Goal: Task Accomplishment & Management: Use online tool/utility

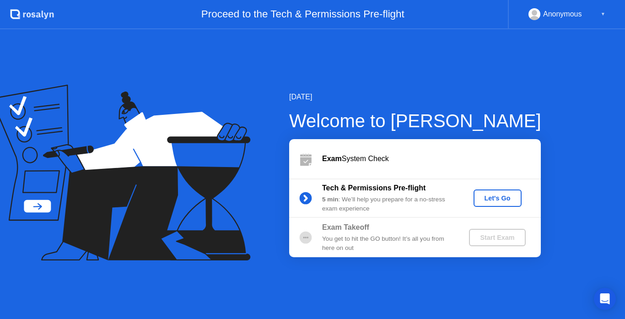
click at [487, 201] on div "Let's Go" at bounding box center [497, 198] width 41 height 7
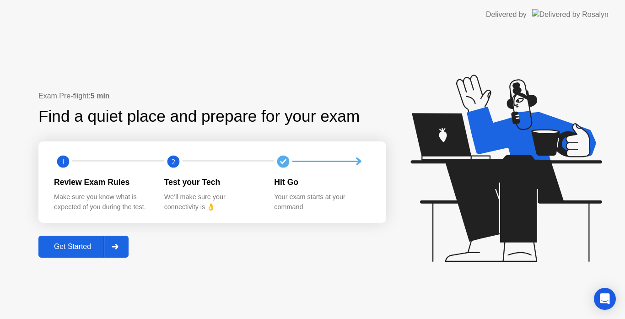
click at [79, 245] on div "Get Started" at bounding box center [72, 247] width 63 height 8
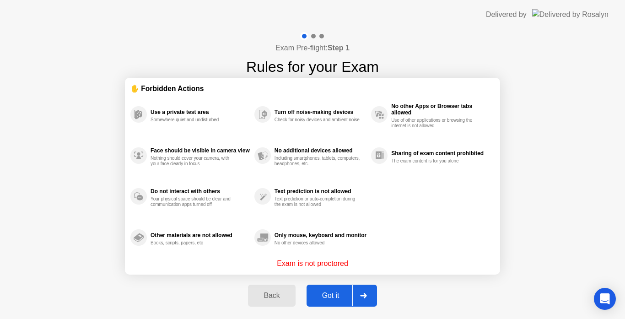
click at [331, 289] on button "Got it" at bounding box center [342, 296] width 70 height 22
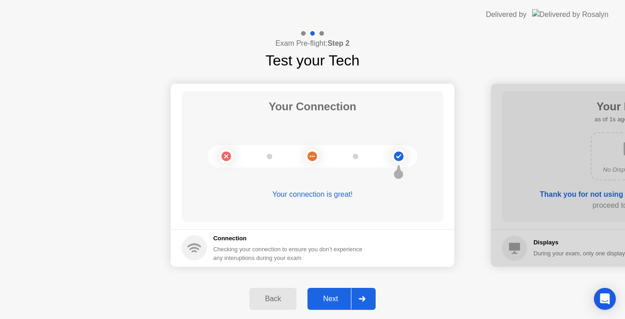
click at [332, 297] on div "Next" at bounding box center [330, 299] width 41 height 8
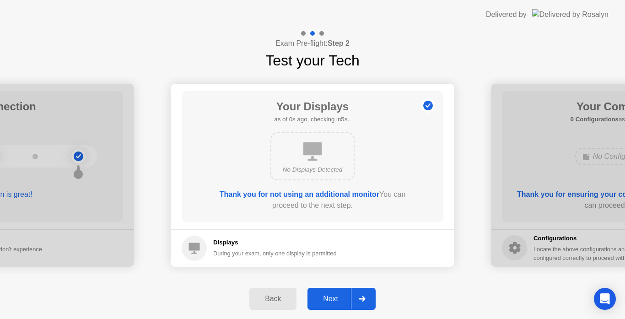
click at [332, 297] on div "Next" at bounding box center [330, 299] width 41 height 8
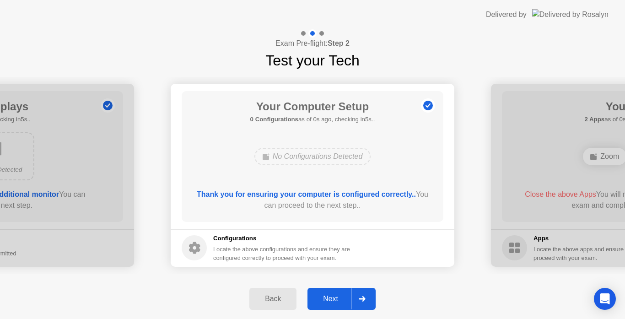
click at [332, 297] on div "Next" at bounding box center [330, 299] width 41 height 8
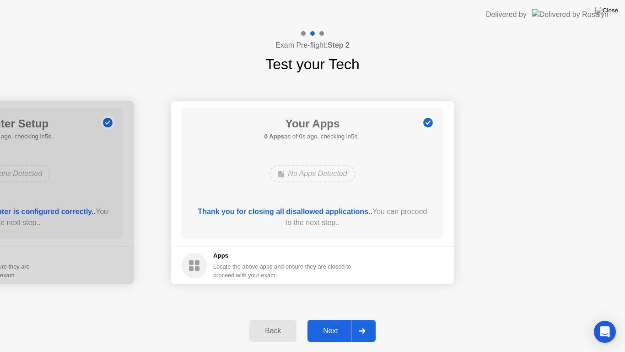
click at [339, 319] on div "Next" at bounding box center [330, 330] width 41 height 8
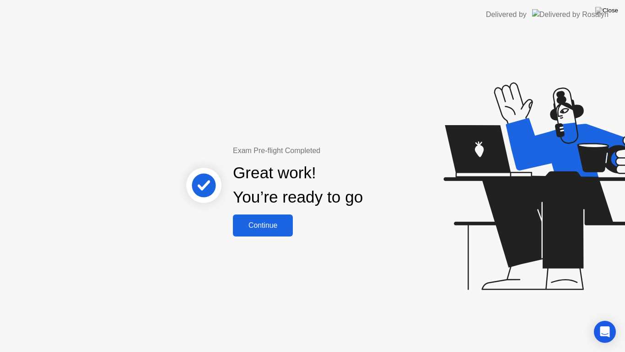
click at [289, 232] on button "Continue" at bounding box center [263, 225] width 60 height 22
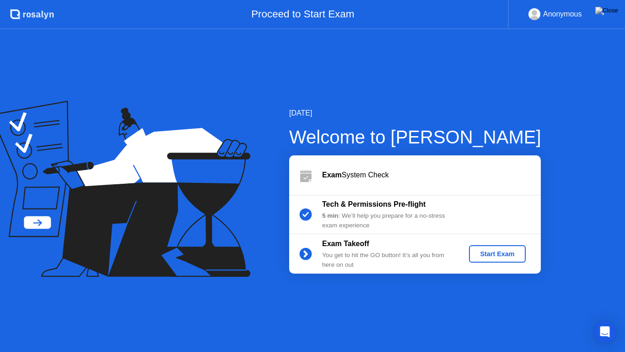
click at [505, 257] on div "Start Exam" at bounding box center [497, 253] width 49 height 7
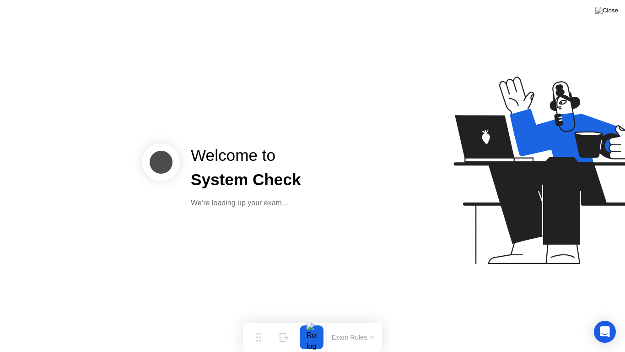
click at [313, 319] on div at bounding box center [311, 337] width 19 height 24
click at [312, 319] on div at bounding box center [311, 337] width 19 height 24
click at [311, 319] on div at bounding box center [311, 337] width 19 height 24
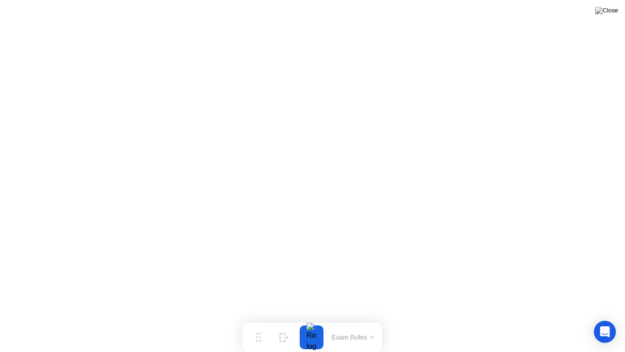
click at [311, 319] on div at bounding box center [311, 337] width 19 height 24
click div "End Proctoring Session"
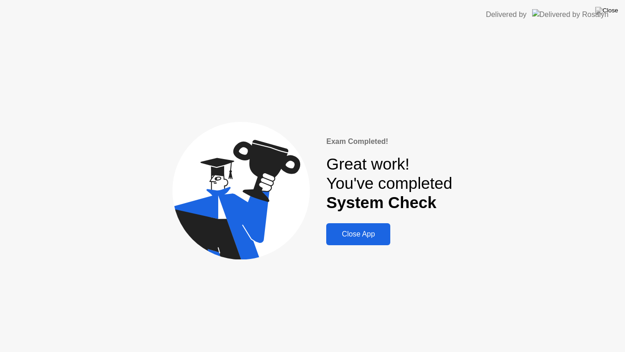
click at [379, 238] on div "Close App" at bounding box center [358, 234] width 59 height 8
